Goal: Book appointment/travel/reservation

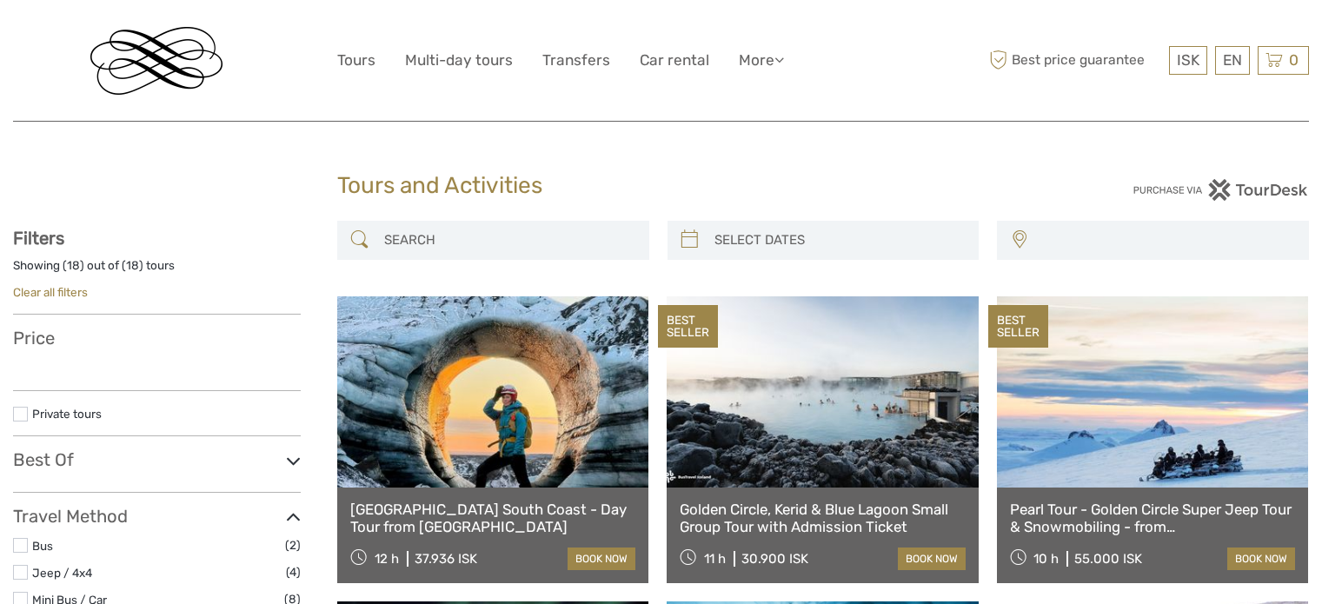
select select
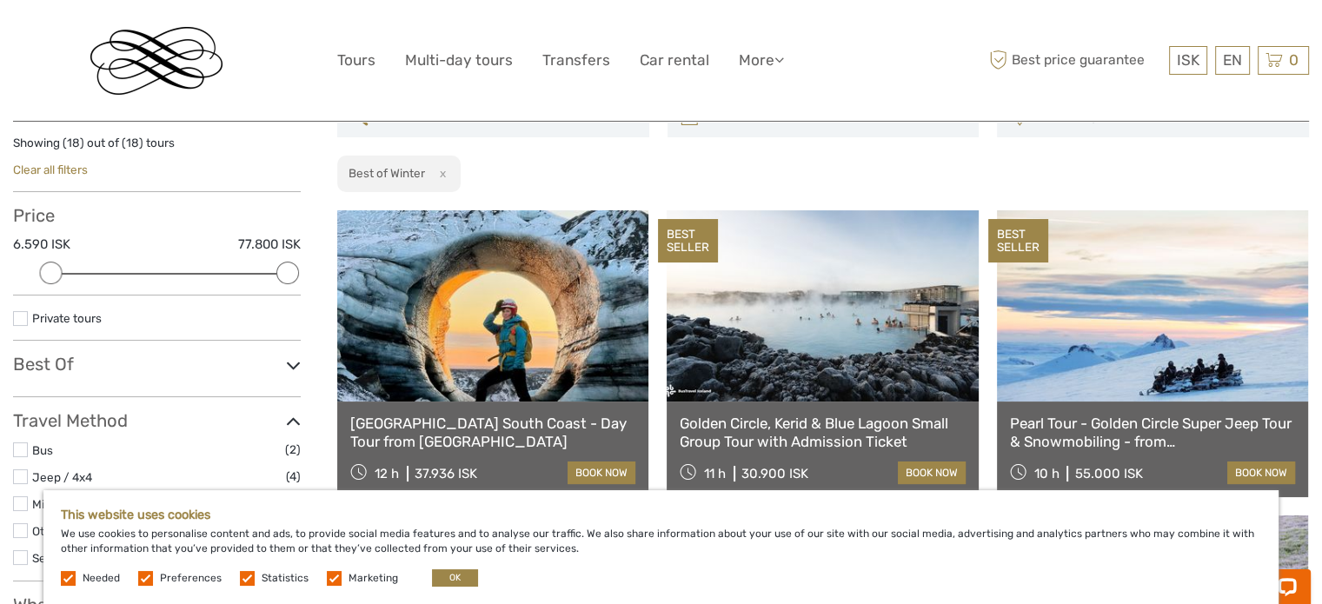
scroll to position [261, 0]
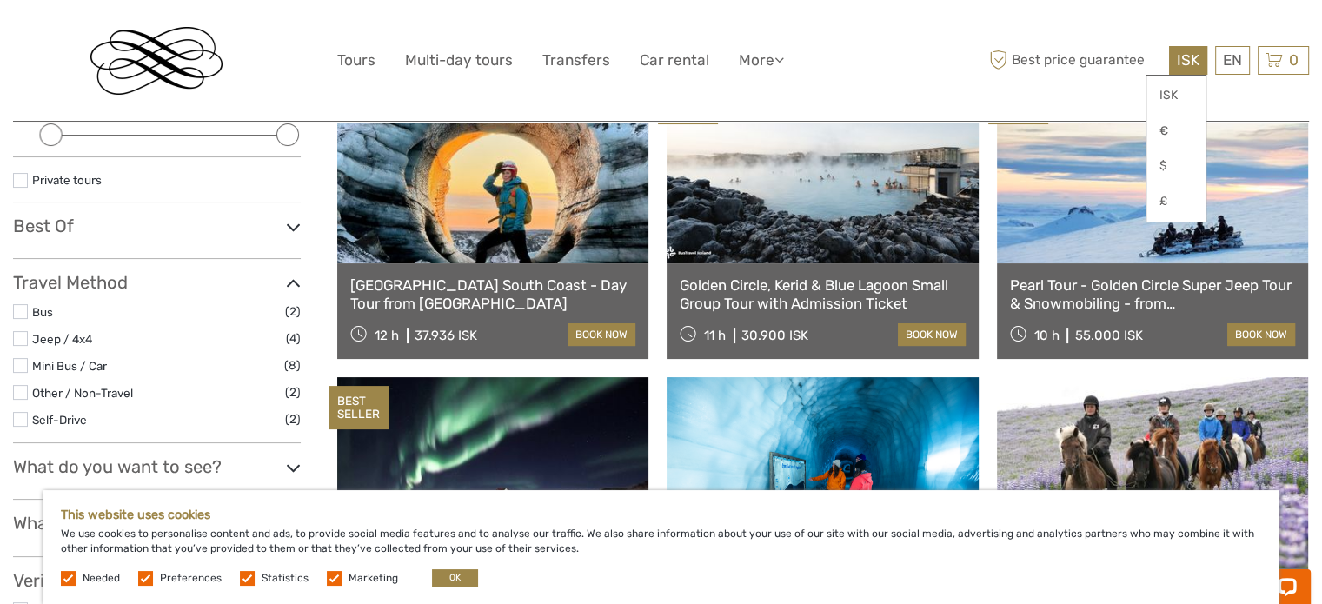
click at [1182, 61] on span "ISK" at bounding box center [1188, 59] width 23 height 17
click at [1164, 130] on link "€" at bounding box center [1176, 131] width 59 height 31
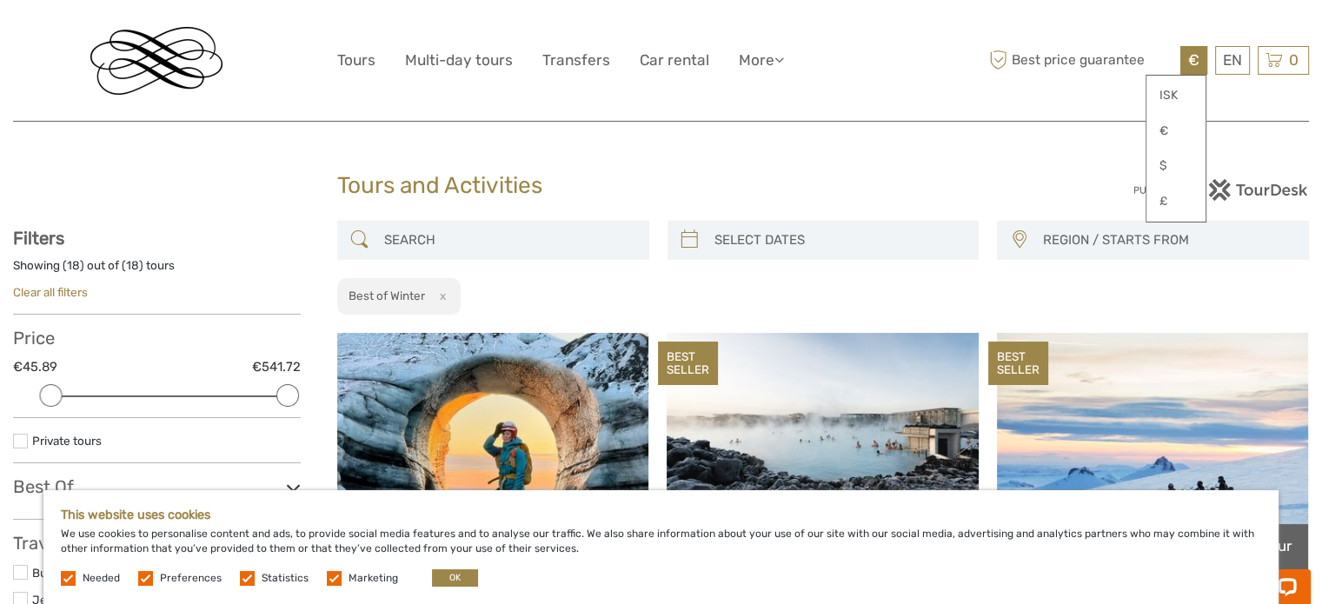
type input "[DATE]"
click at [829, 230] on input "search" at bounding box center [839, 240] width 263 height 30
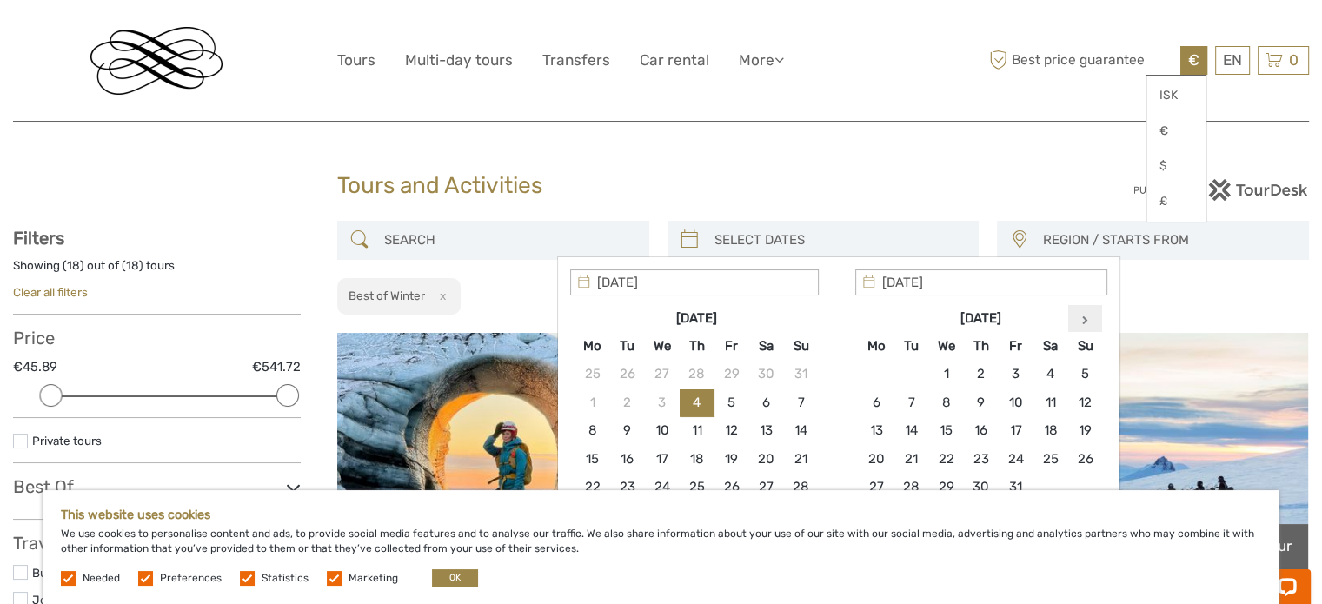
click at [1082, 318] on icon at bounding box center [1085, 320] width 6 height 9
type input "[DATE]"
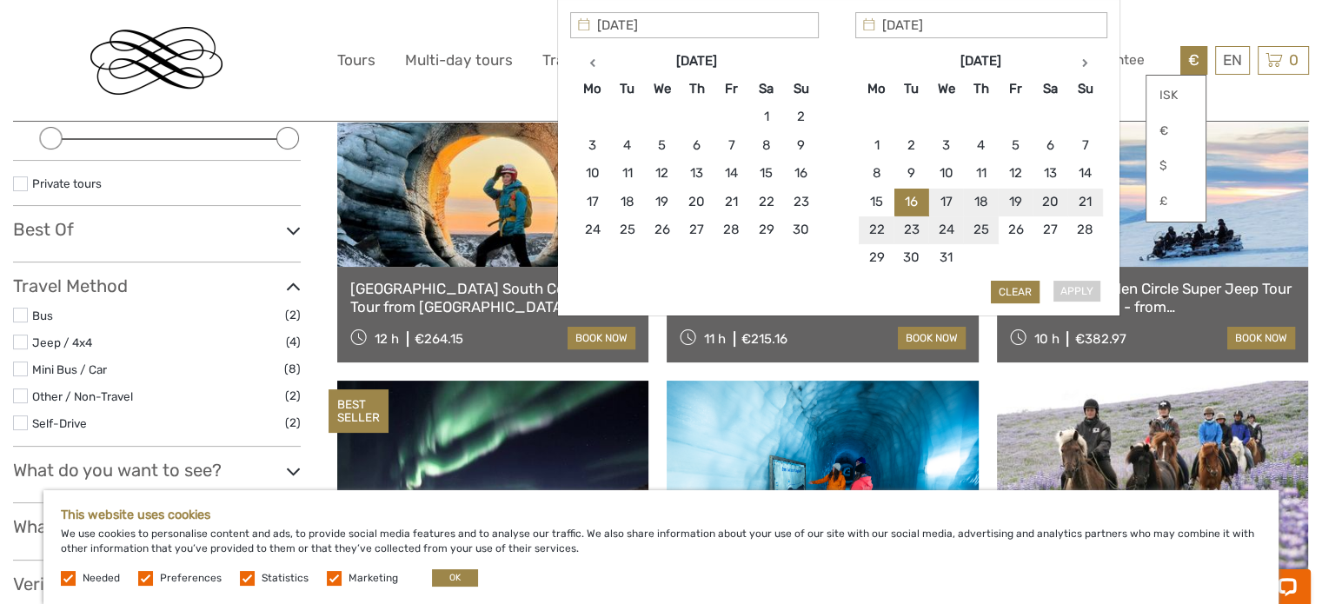
scroll to position [261, 0]
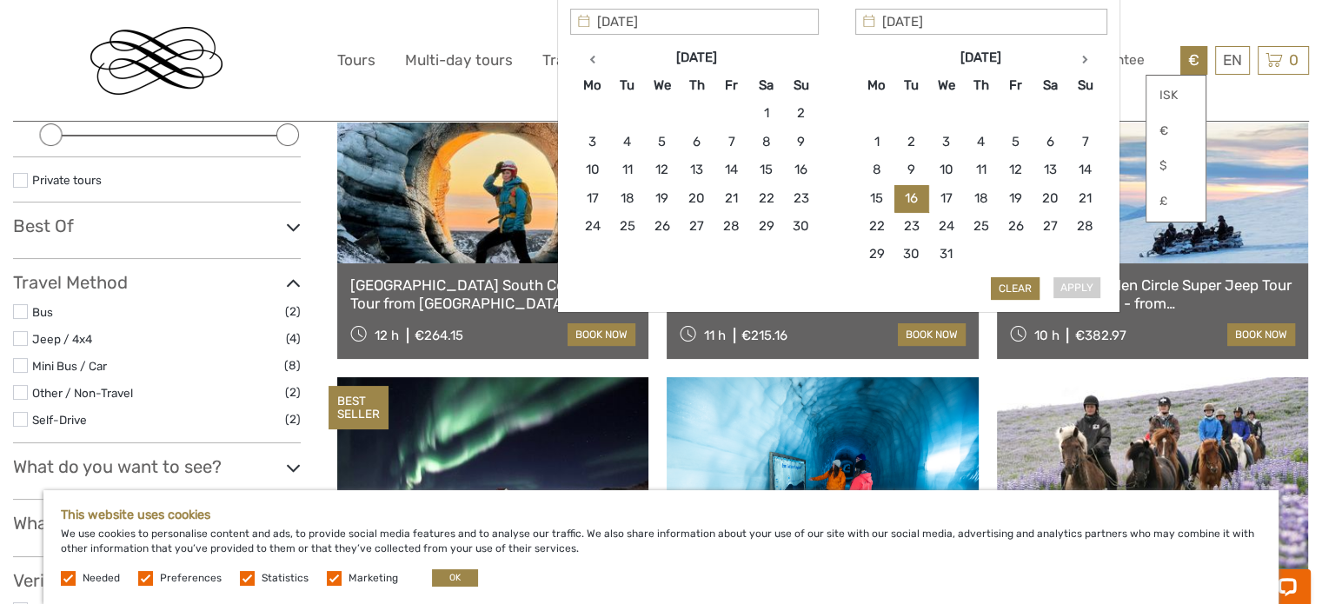
type input "[DATE]"
click at [1077, 284] on button "Apply" at bounding box center [1076, 288] width 49 height 23
type input "[DATE] - [DATE]"
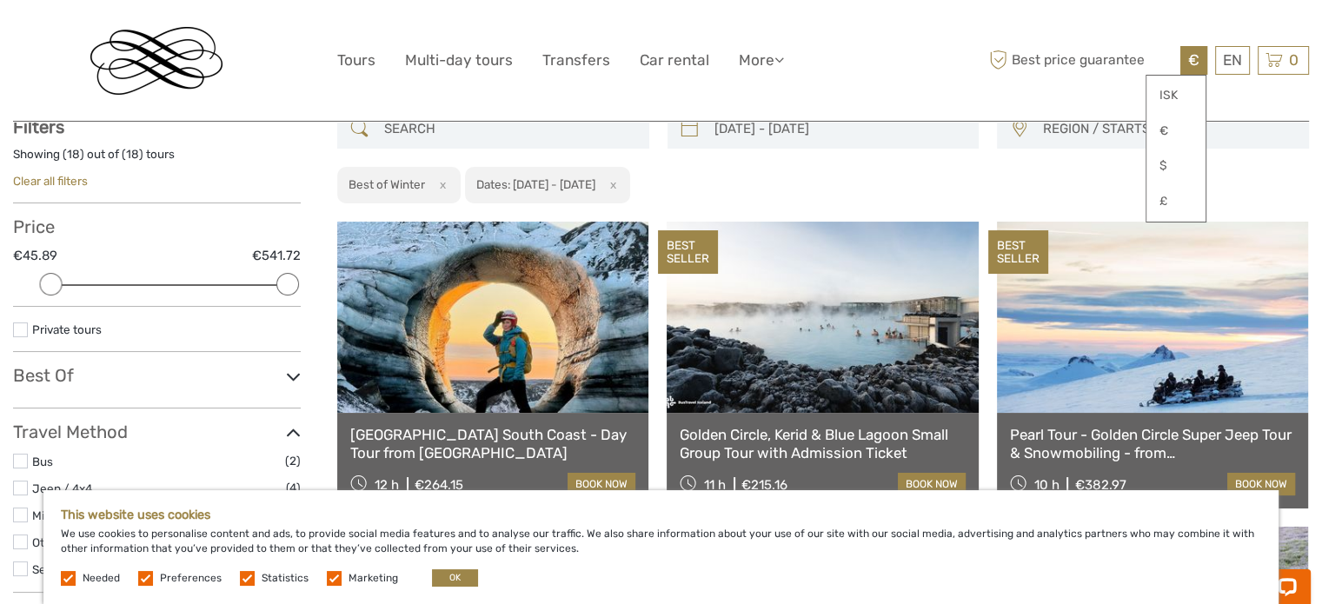
scroll to position [98, 0]
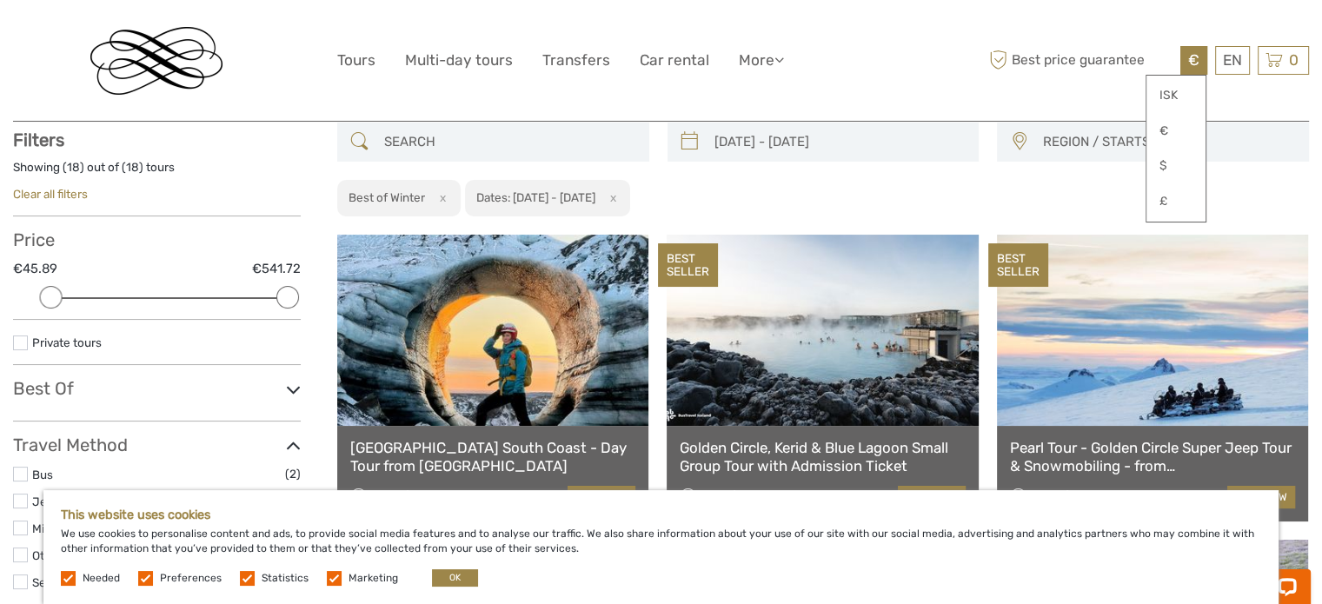
click at [1064, 134] on span "REGION / STARTS FROM" at bounding box center [1168, 142] width 265 height 29
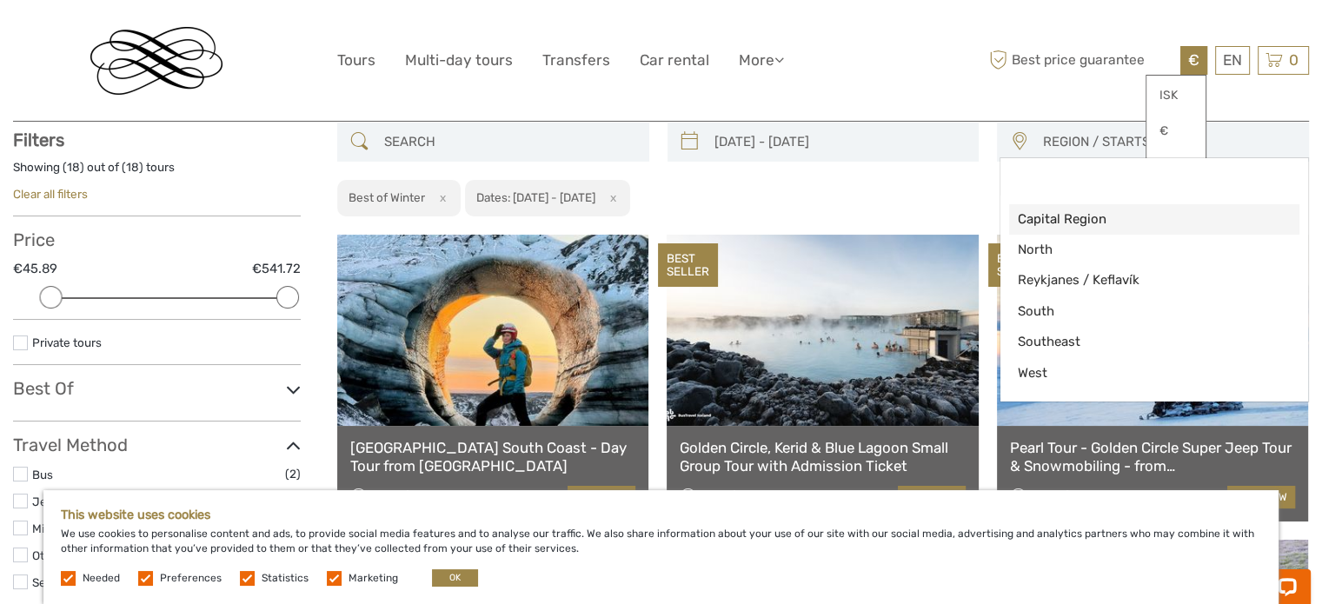
click at [1055, 222] on span "Capital Region" at bounding box center [1139, 219] width 243 height 18
select select "Capital Region"
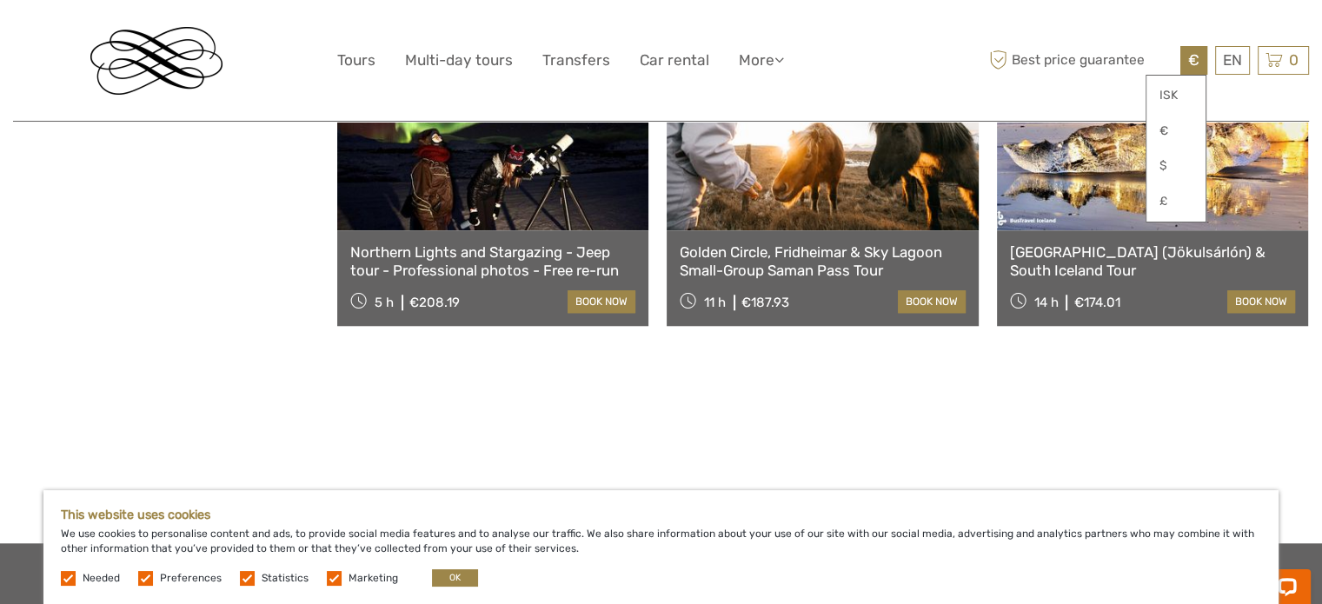
scroll to position [1576, 0]
